Goal: Task Accomplishment & Management: Manage account settings

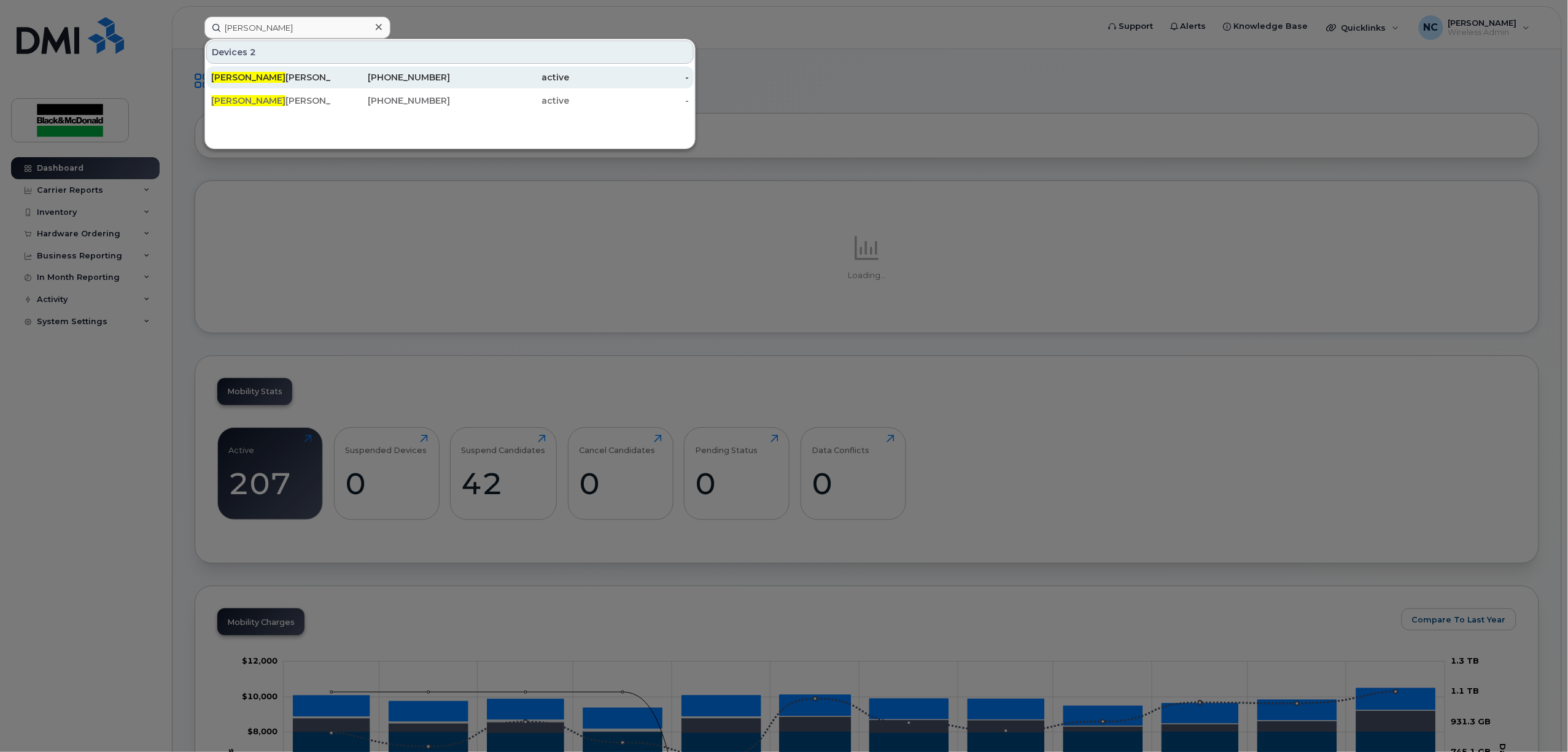
type input "jason"
click at [301, 84] on div "Jason Ottman" at bounding box center [271, 77] width 120 height 22
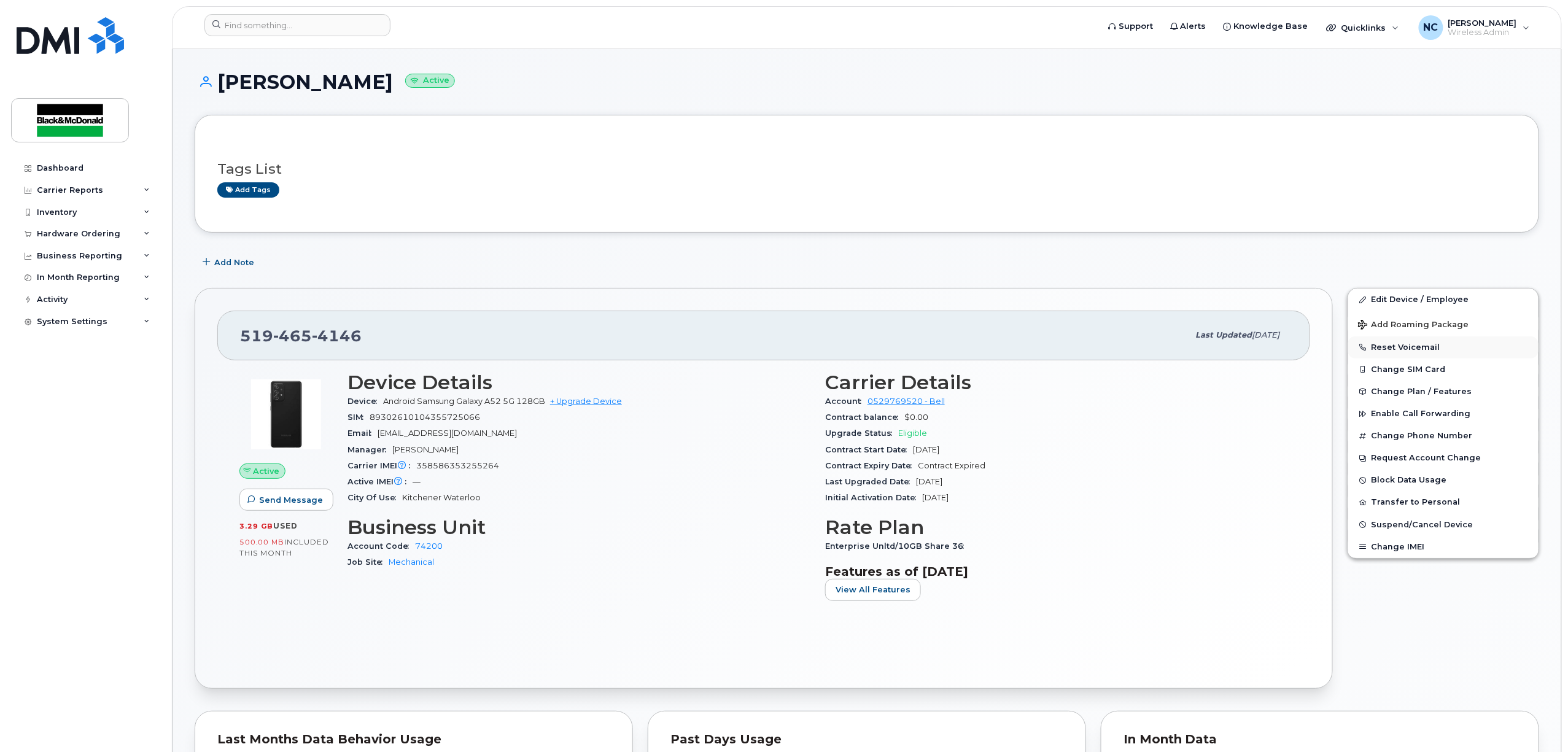
click at [1421, 347] on button "Reset Voicemail" at bounding box center [1444, 347] width 191 height 22
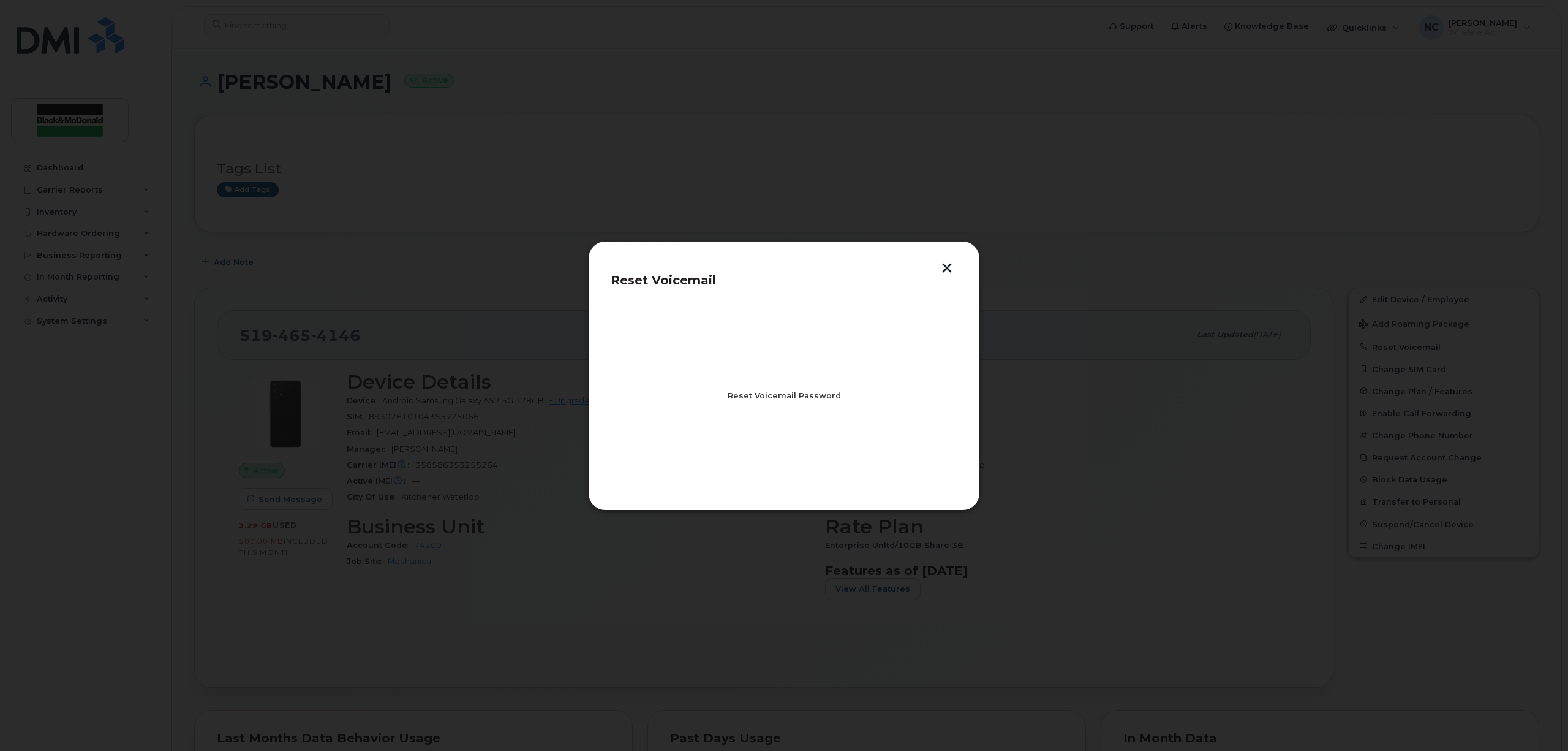
click at [801, 400] on span "Reset Voicemail Password" at bounding box center [784, 395] width 113 height 12
click at [771, 444] on button "Close" at bounding box center [784, 448] width 44 height 22
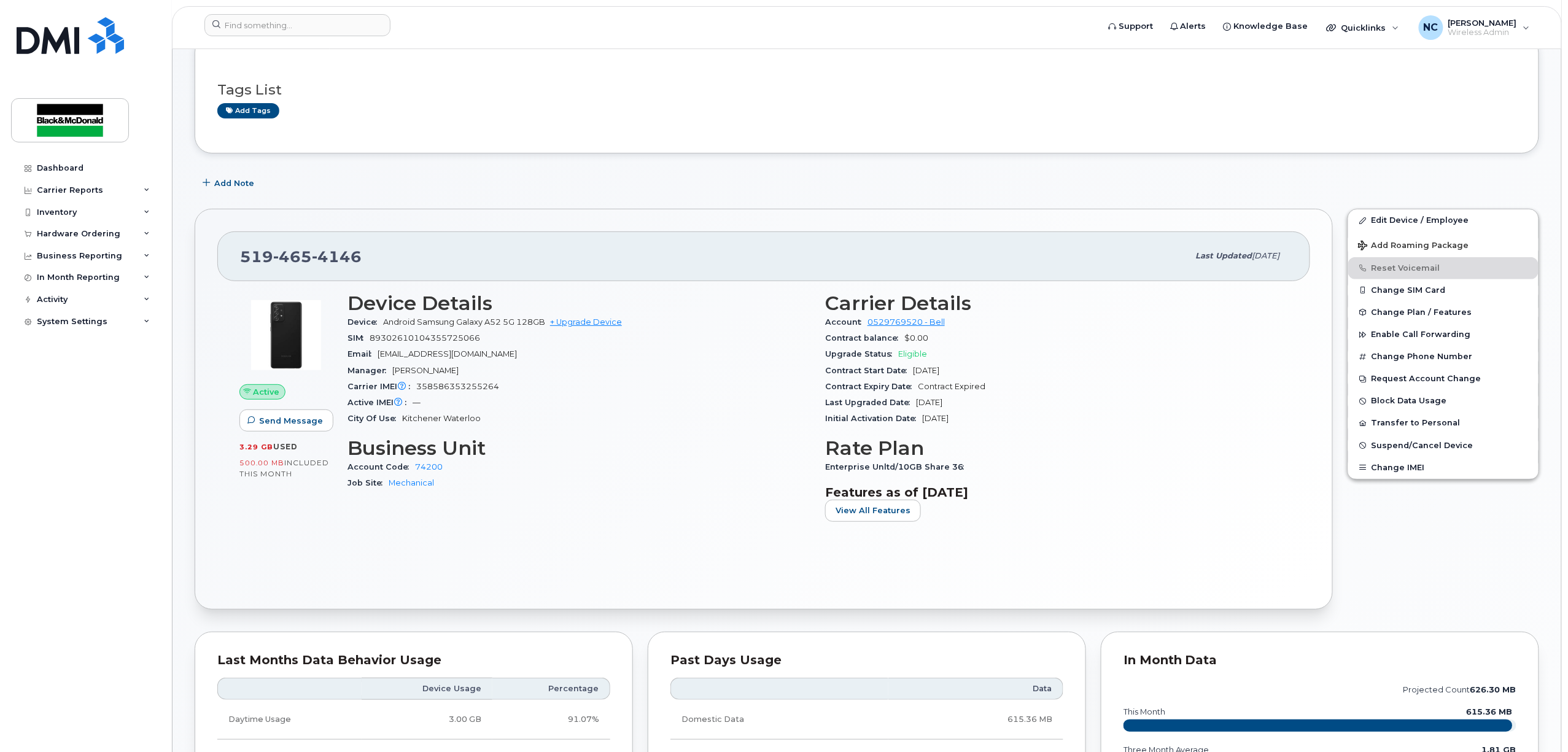
scroll to position [82, 0]
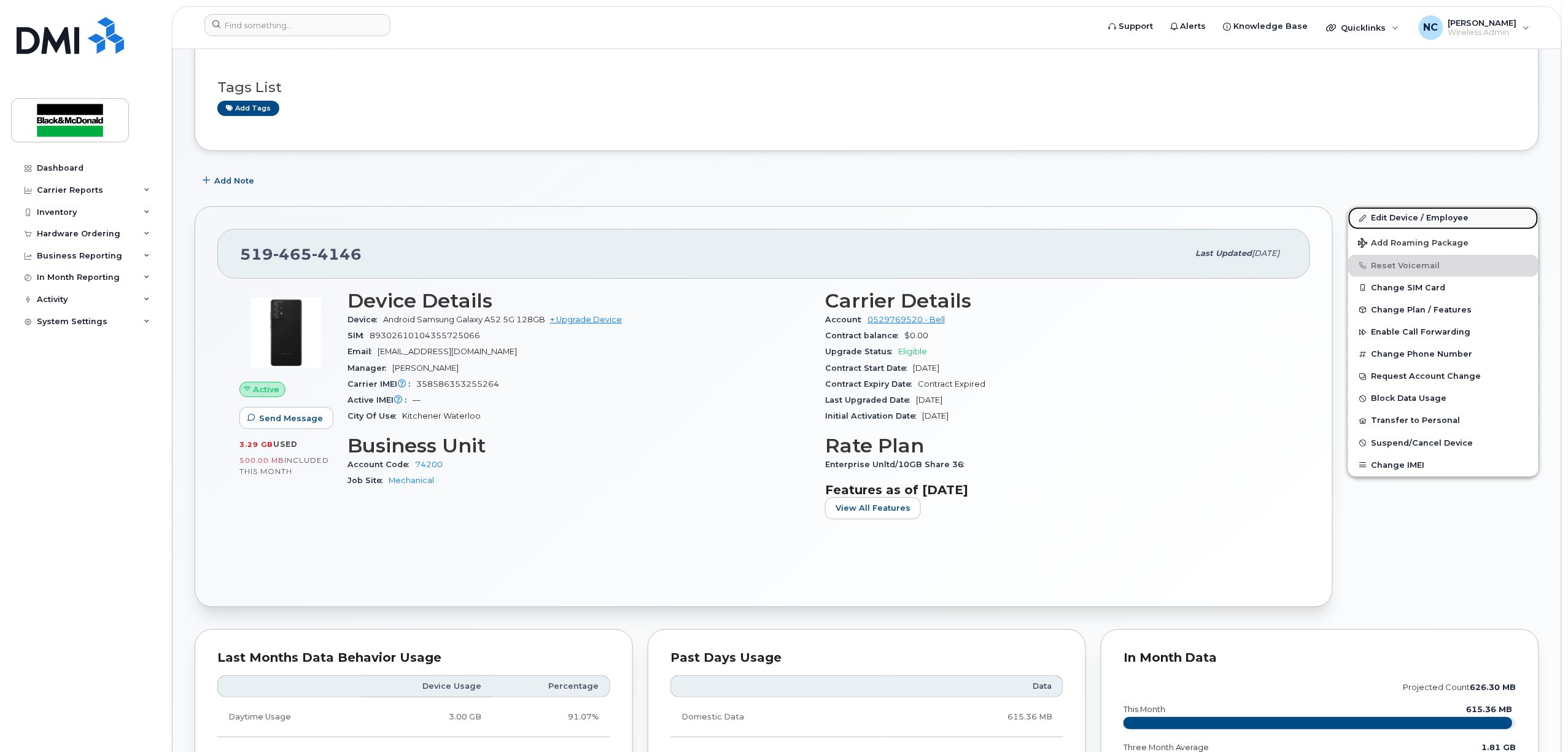
click at [1447, 224] on link "Edit Device / Employee" at bounding box center [1444, 217] width 191 height 22
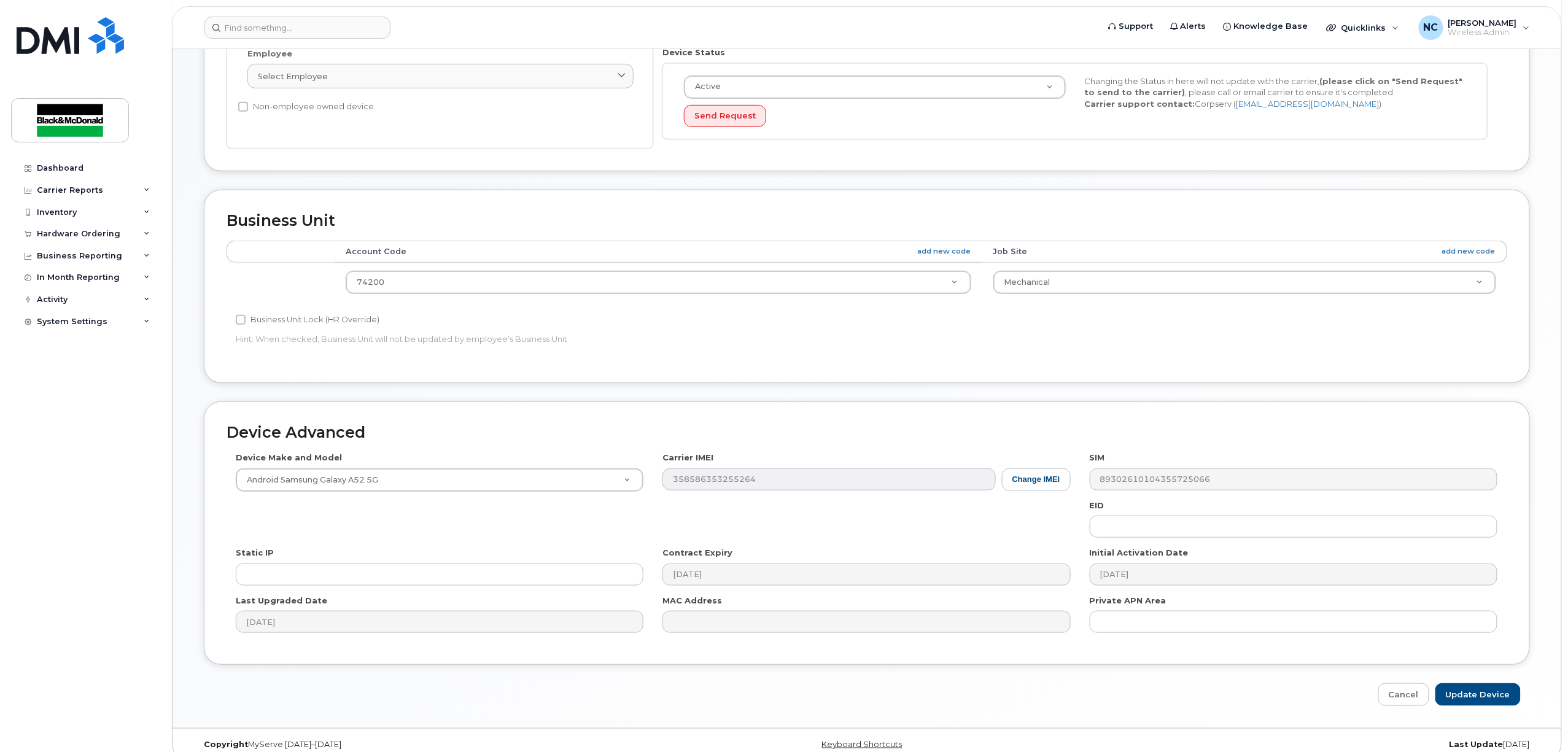
scroll to position [328, 0]
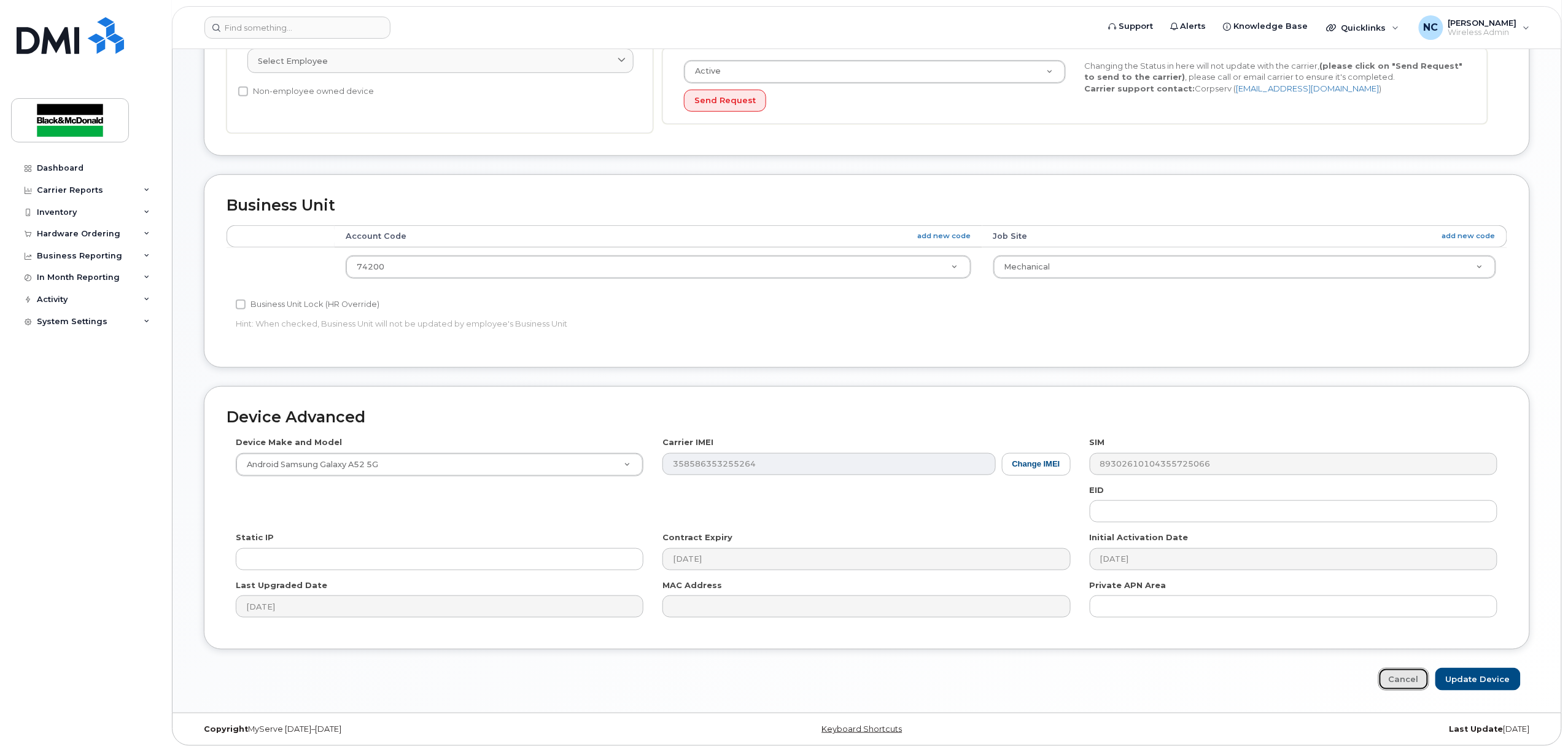
drag, startPoint x: 1394, startPoint y: 676, endPoint x: 1384, endPoint y: 670, distance: 11.7
click at [1394, 674] on link "Cancel" at bounding box center [1404, 679] width 51 height 22
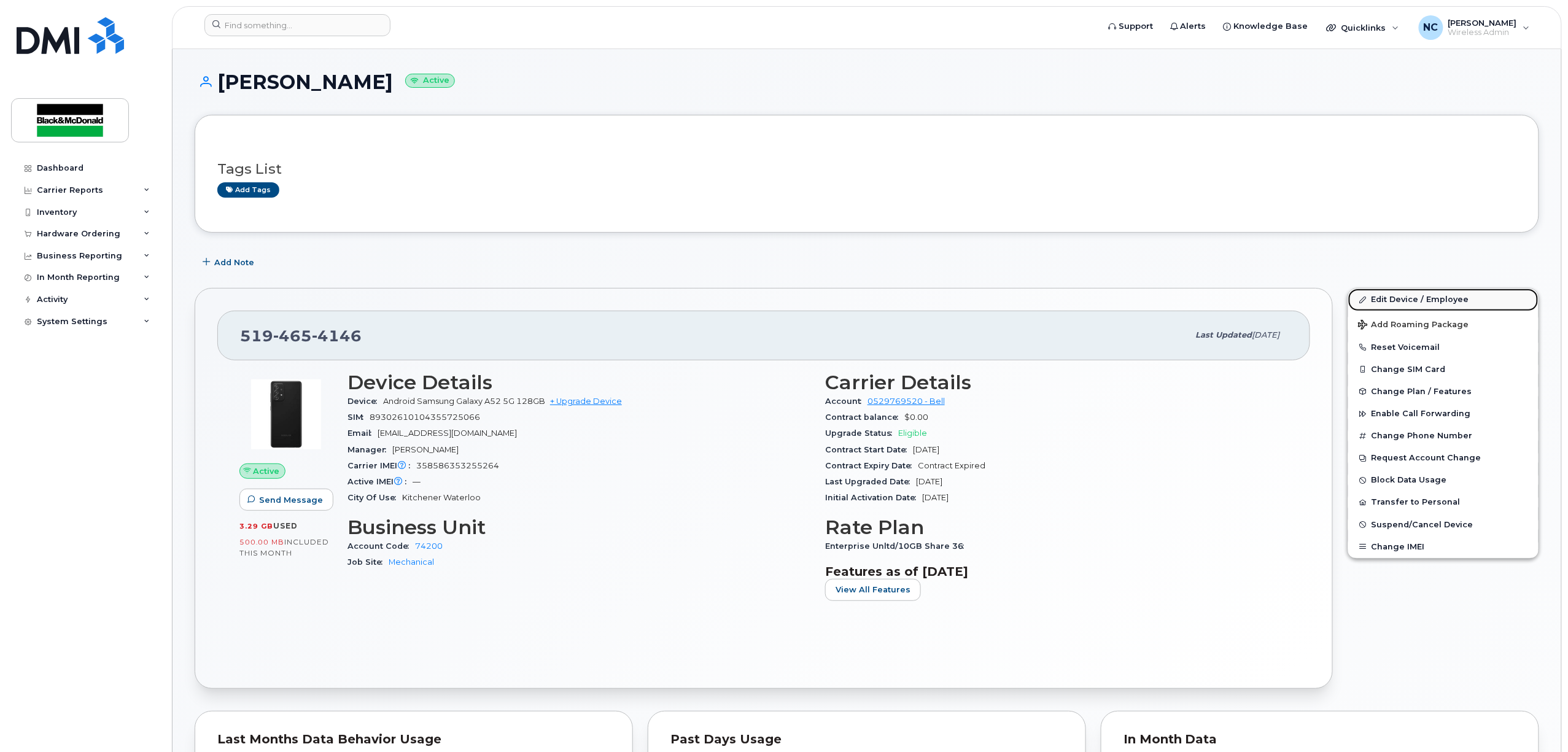
click at [1414, 302] on link "Edit Device / Employee" at bounding box center [1444, 299] width 191 height 22
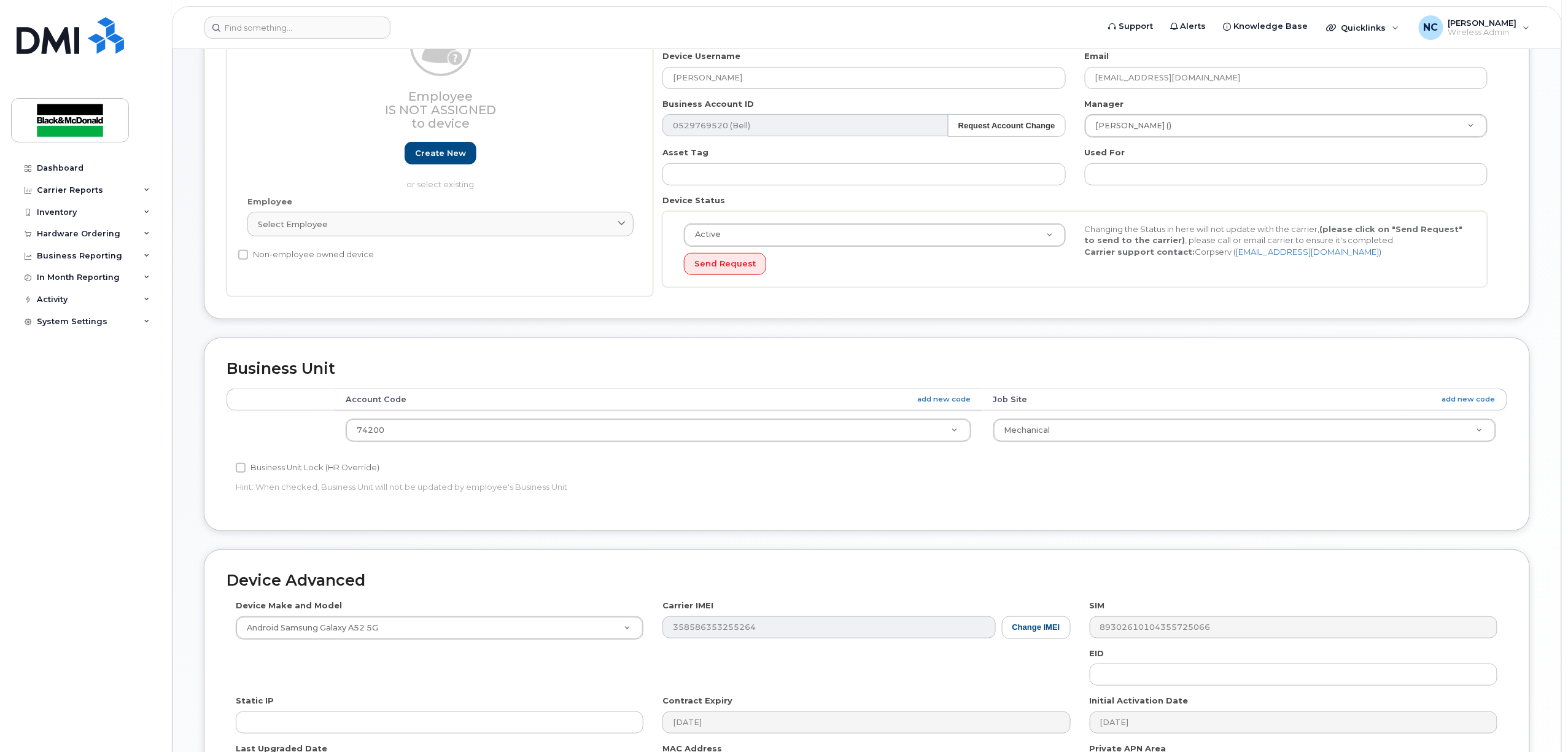
scroll to position [328, 0]
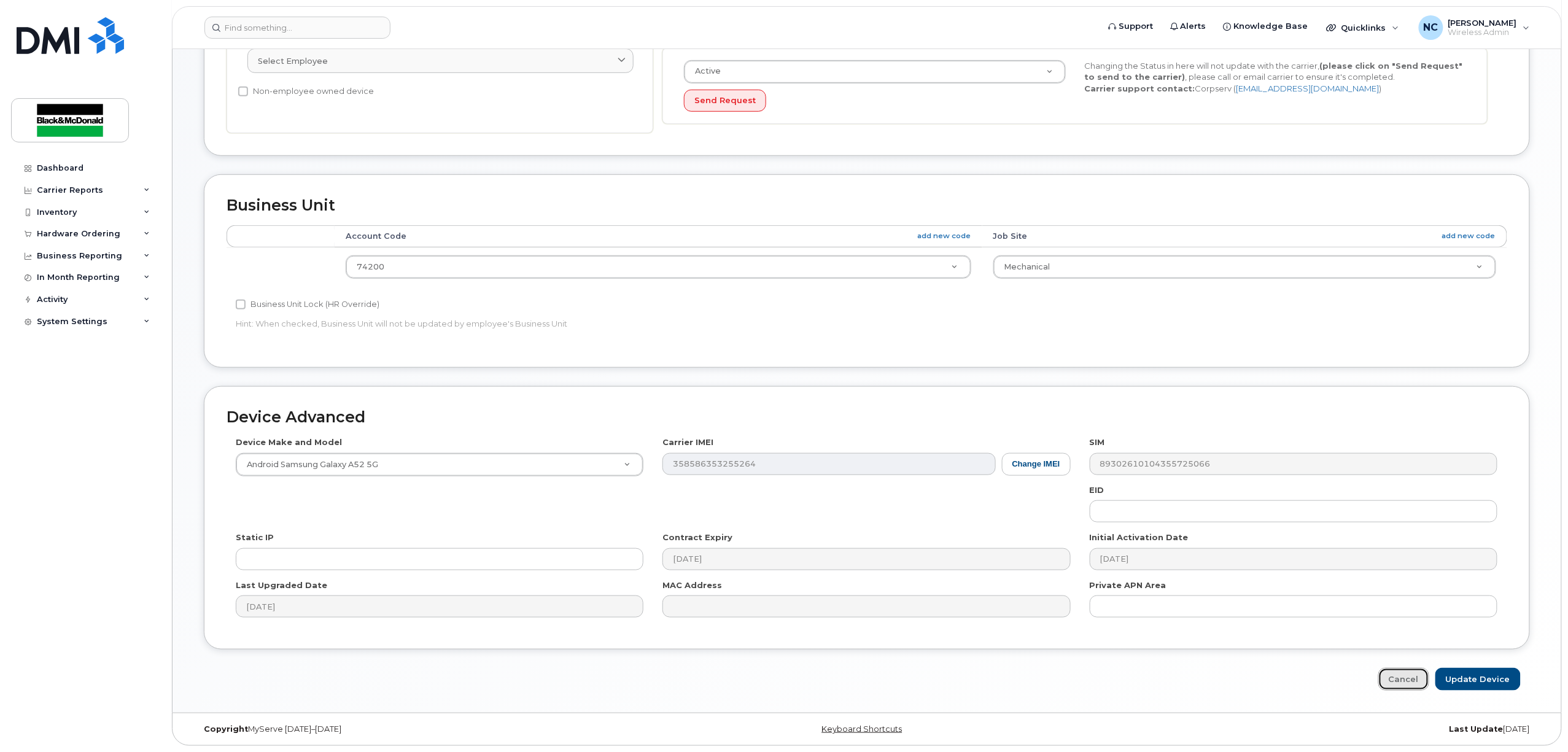
click at [1421, 684] on link "Cancel" at bounding box center [1404, 679] width 51 height 22
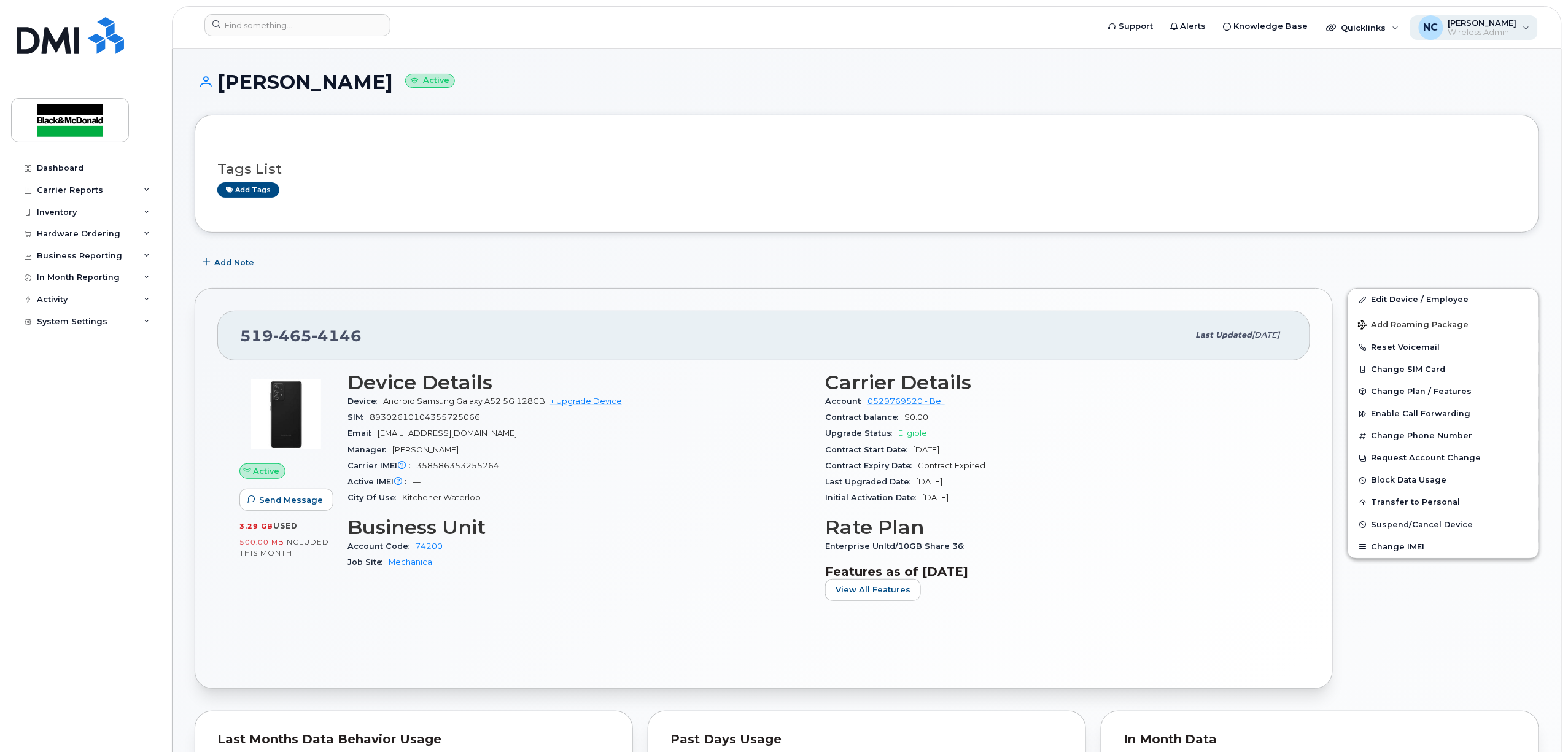
click at [1487, 28] on span "Wireless Admin" at bounding box center [1483, 32] width 69 height 10
click at [1387, 126] on div "Sign out" at bounding box center [1449, 121] width 177 height 22
